Goal: Communication & Community: Answer question/provide support

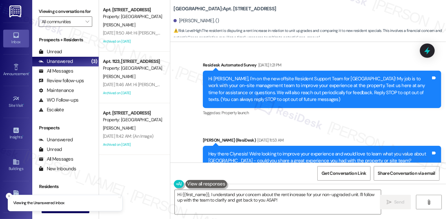
scroll to position [8085, 0]
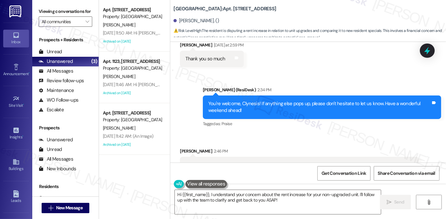
click at [227, 162] on div "Haveyou had a chance to talk to the Leaseung Staff at 5959 Watership about the …" at bounding box center [297, 169] width 223 height 14
click at [322, 162] on div "Haveyou had a chance to talk to the Leaseung Staff at 5959 Watership about the …" at bounding box center [297, 169] width 223 height 14
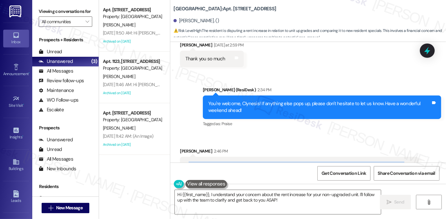
click at [322, 162] on div "Haveyou had a chance to talk to the Leaseung Staff at 5959 Watership about the …" at bounding box center [297, 169] width 223 height 14
click at [231, 162] on div "Haveyou had a chance to talk to the Leaseung Staff at 5959 Watership about the …" at bounding box center [297, 169] width 223 height 14
click at [256, 86] on div "2:34 PM" at bounding box center [263, 89] width 15 height 7
click at [249, 100] on div "You're welcome, Clynesis! If anything else pops up, please don't hesitate to le…" at bounding box center [319, 107] width 223 height 14
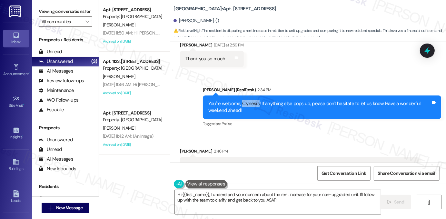
click at [249, 100] on div "You're welcome, Clynesis! If anything else pops up, please don't hesitate to le…" at bounding box center [319, 107] width 223 height 14
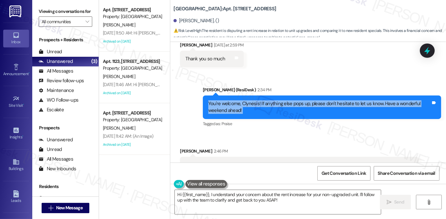
click at [249, 100] on div "You're welcome, Clynesis! If anything else pops up, please don't hesitate to le…" at bounding box center [319, 107] width 223 height 14
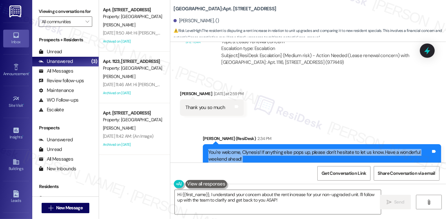
scroll to position [7956, 0]
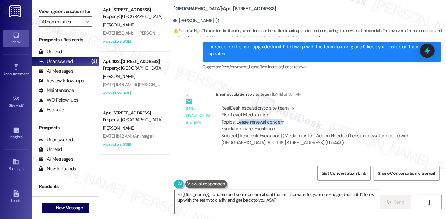
drag, startPoint x: 236, startPoint y: 100, endPoint x: 278, endPoint y: 100, distance: 42.0
click at [278, 105] on div "ResiDesk escalation to site team -> Risk Level: Medium risk Topics: Lease renew…" at bounding box center [317, 119] width 192 height 28
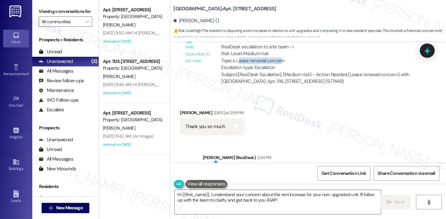
scroll to position [8085, 0]
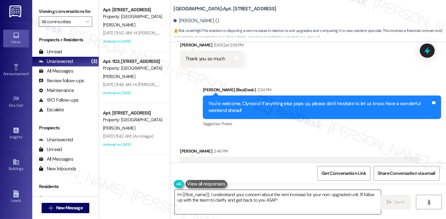
click at [239, 199] on textarea "Hi {{first_name}}, I understand your concern about the rent increase for your n…" at bounding box center [278, 202] width 206 height 24
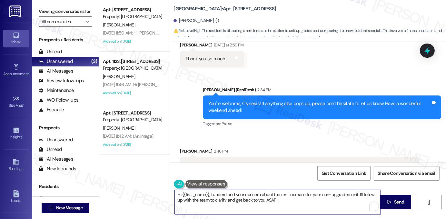
drag, startPoint x: 284, startPoint y: 198, endPoint x: 145, endPoint y: 190, distance: 139.0
click at [145, 190] on div "Apt. 514, [STREET_ADDRESS] Property: [GEOGRAPHIC_DATA] [PERSON_NAME] [DATE] 11:…" at bounding box center [272, 109] width 347 height 219
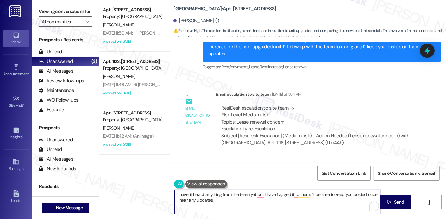
scroll to position [7924, 0]
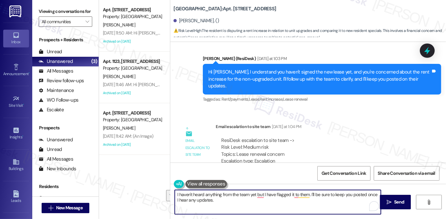
drag, startPoint x: 238, startPoint y: 202, endPoint x: 332, endPoint y: 189, distance: 94.7
click at [332, 190] on div "I haven't heard anything from the team yet but I have flagged it to them. I'll …" at bounding box center [278, 202] width 207 height 25
click at [294, 194] on textarea "I haven't heard anything from the team yet, but I have flagged it for them. I'l…" at bounding box center [278, 202] width 206 height 24
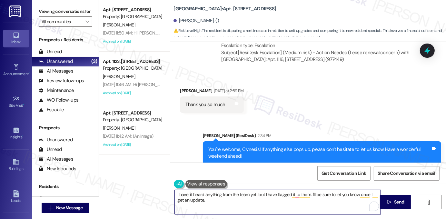
scroll to position [8085, 0]
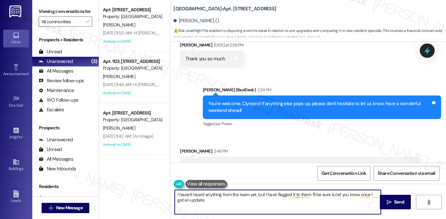
click at [219, 198] on textarea "I haven't heard anything from the team yet, but I have flagged it to them. I'll…" at bounding box center [278, 202] width 206 height 24
type textarea "I haven't heard anything from the team yet, but I have flagged it to them. I'll…"
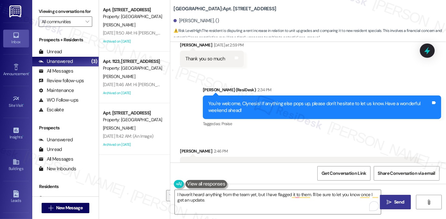
click at [391, 198] on button " Send" at bounding box center [395, 202] width 31 height 15
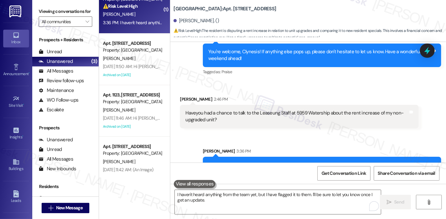
scroll to position [33, 0]
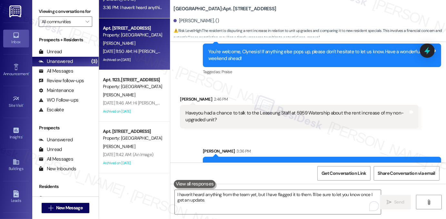
click at [133, 34] on div "Property: [GEOGRAPHIC_DATA]" at bounding box center [133, 35] width 60 height 7
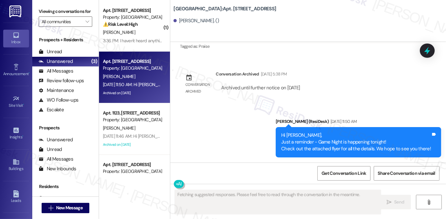
scroll to position [0, 0]
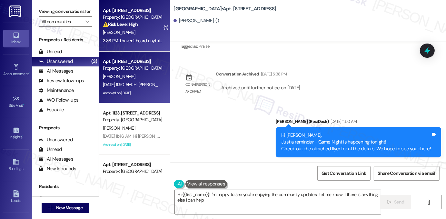
type textarea "Hi {{first_name}}! I'm happy to see you're enjoying the community updates. Let …"
click at [147, 35] on div "[PERSON_NAME]" at bounding box center [132, 32] width 61 height 8
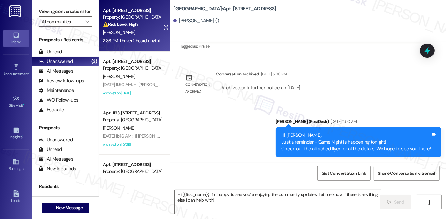
type textarea "Fetching suggested responses. Please feel free to read through the conversation…"
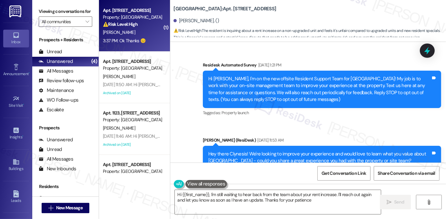
type textarea "Hi {{first_name}}, I'm still waiting to hear back from the team about your rent…"
